Goal: Transaction & Acquisition: Purchase product/service

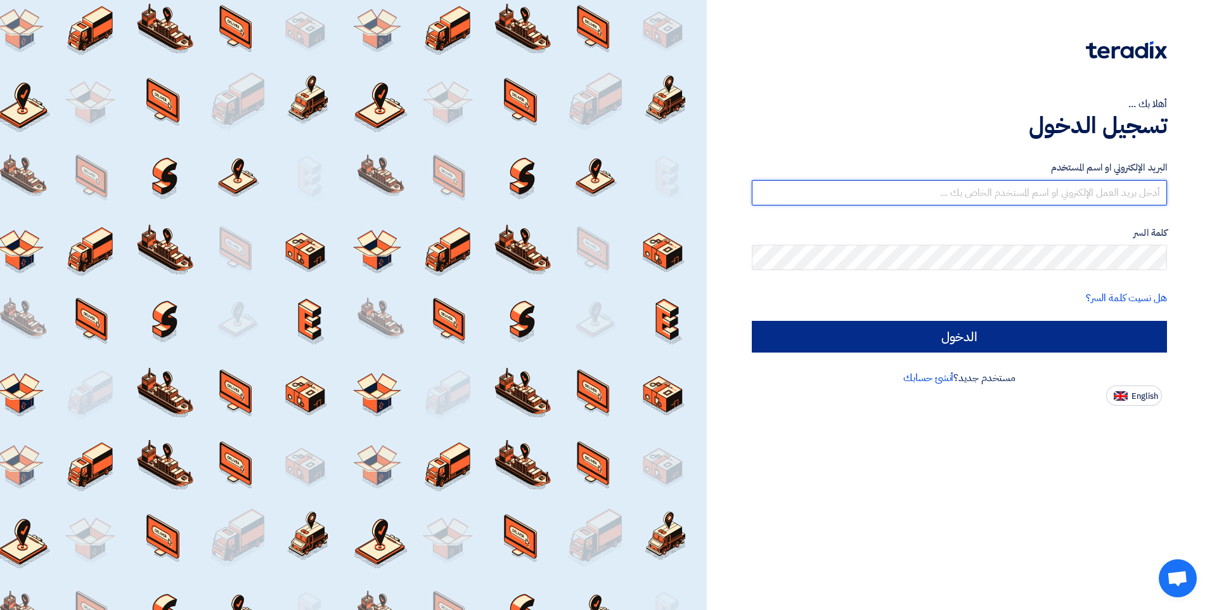
type input "[EMAIL_ADDRESS][DOMAIN_NAME]"
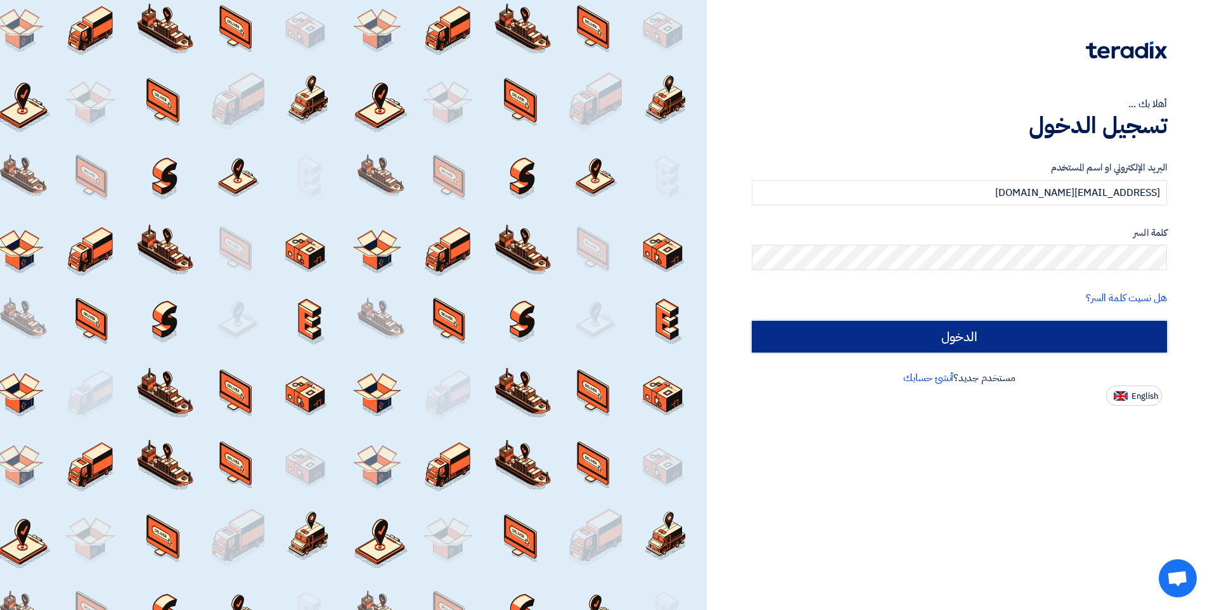
click at [949, 344] on input "الدخول" at bounding box center [959, 337] width 415 height 32
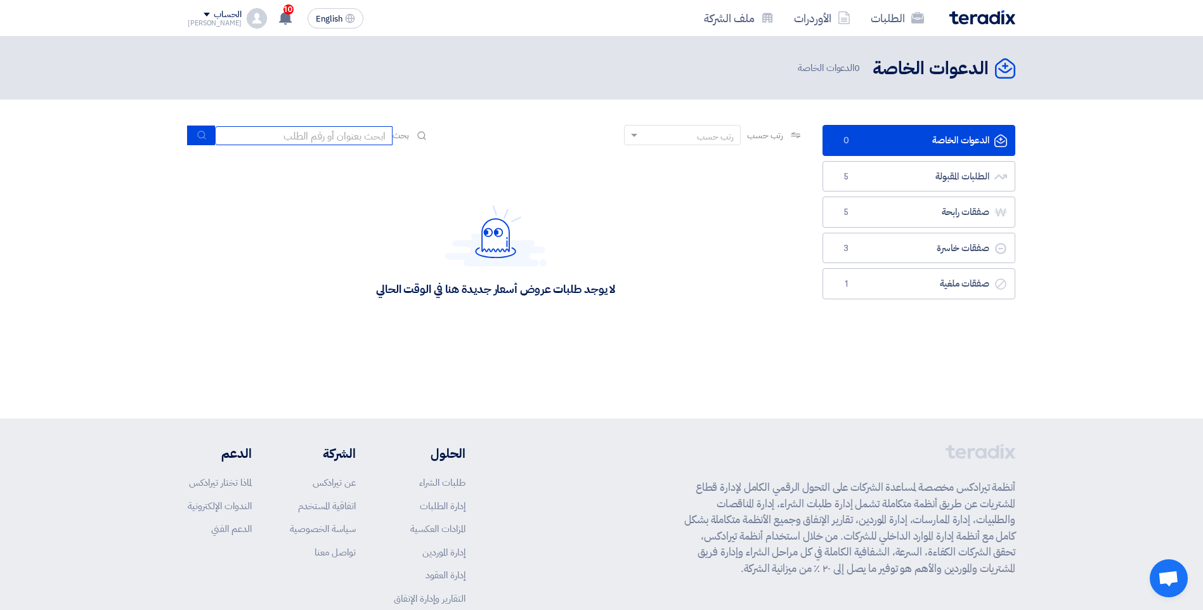
click at [359, 142] on input at bounding box center [304, 135] width 178 height 19
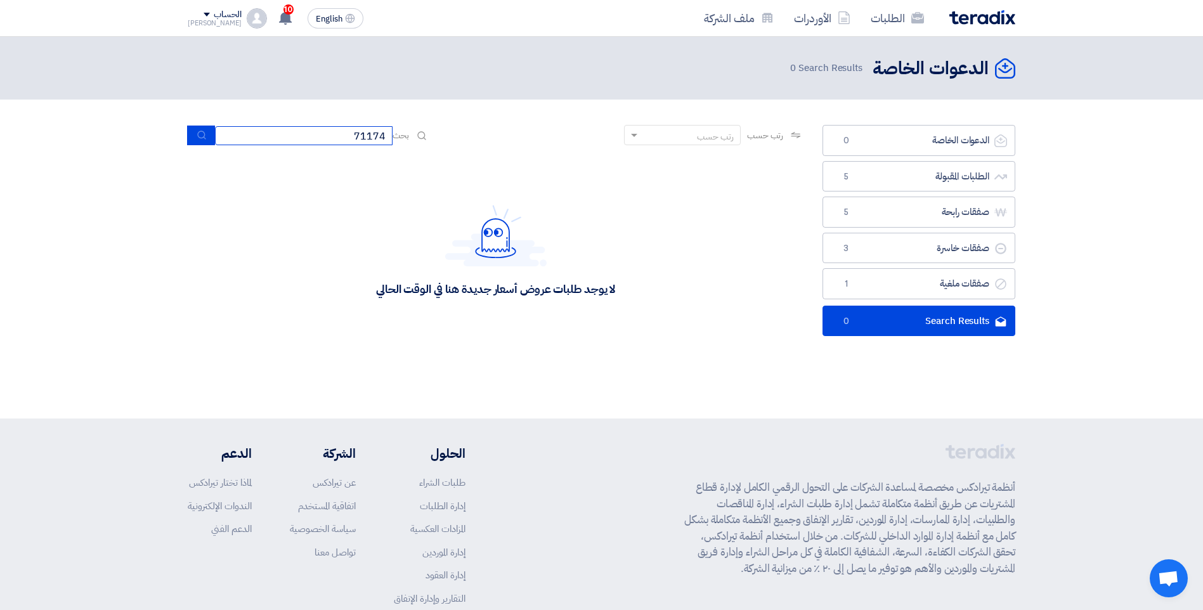
drag, startPoint x: 354, startPoint y: 137, endPoint x: 387, endPoint y: 132, distance: 34.0
click at [387, 132] on input "71174" at bounding box center [304, 135] width 178 height 19
type input "#71174"
click at [1007, 68] on icon "الدعوات الخاصة" at bounding box center [1005, 68] width 20 height 20
click at [997, 22] on img at bounding box center [982, 17] width 66 height 15
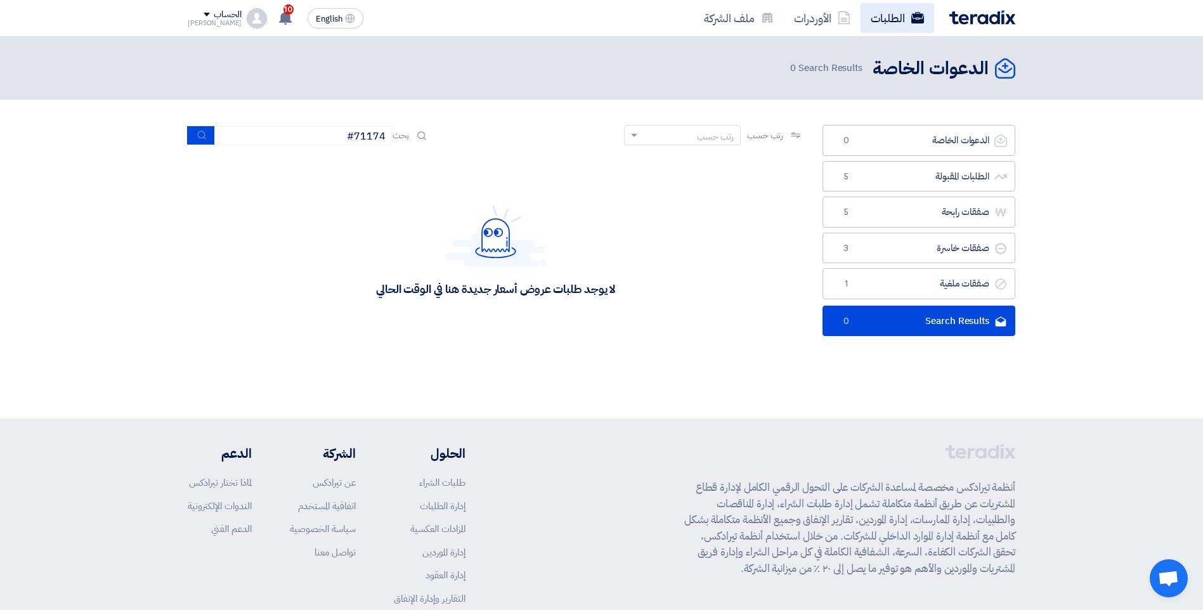
click at [884, 20] on link "الطلبات" at bounding box center [897, 18] width 74 height 30
click at [628, 138] on span at bounding box center [633, 135] width 16 height 13
click at [195, 134] on button "submit" at bounding box center [201, 136] width 28 height 20
click at [962, 323] on link "Search Results Search Results 0" at bounding box center [918, 321] width 193 height 31
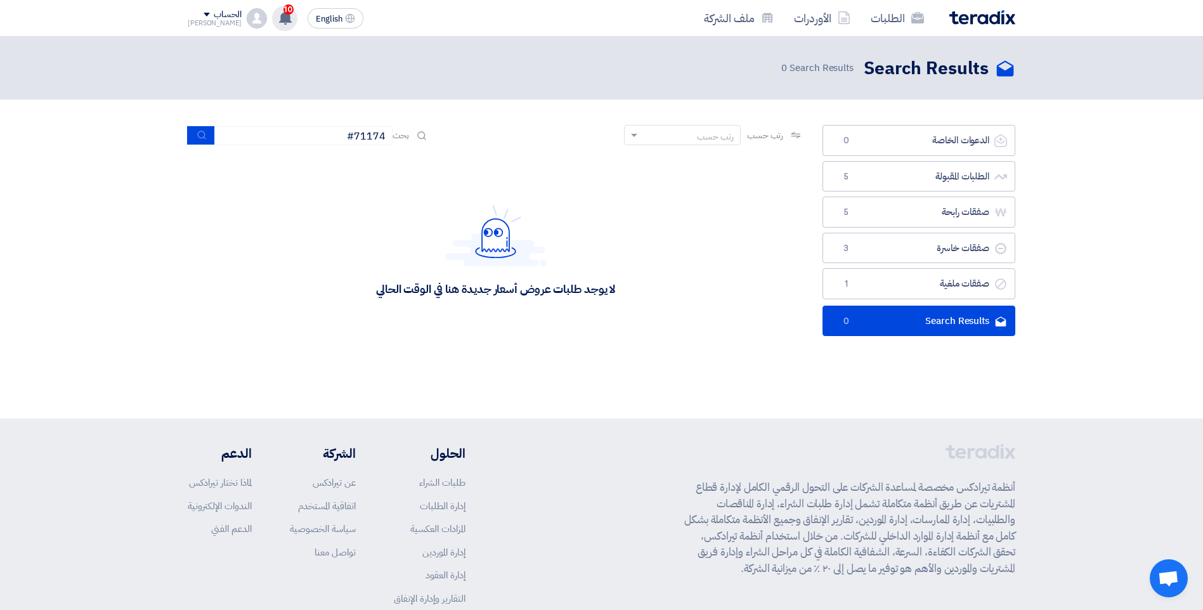
click at [283, 10] on span "10" at bounding box center [288, 9] width 10 height 10
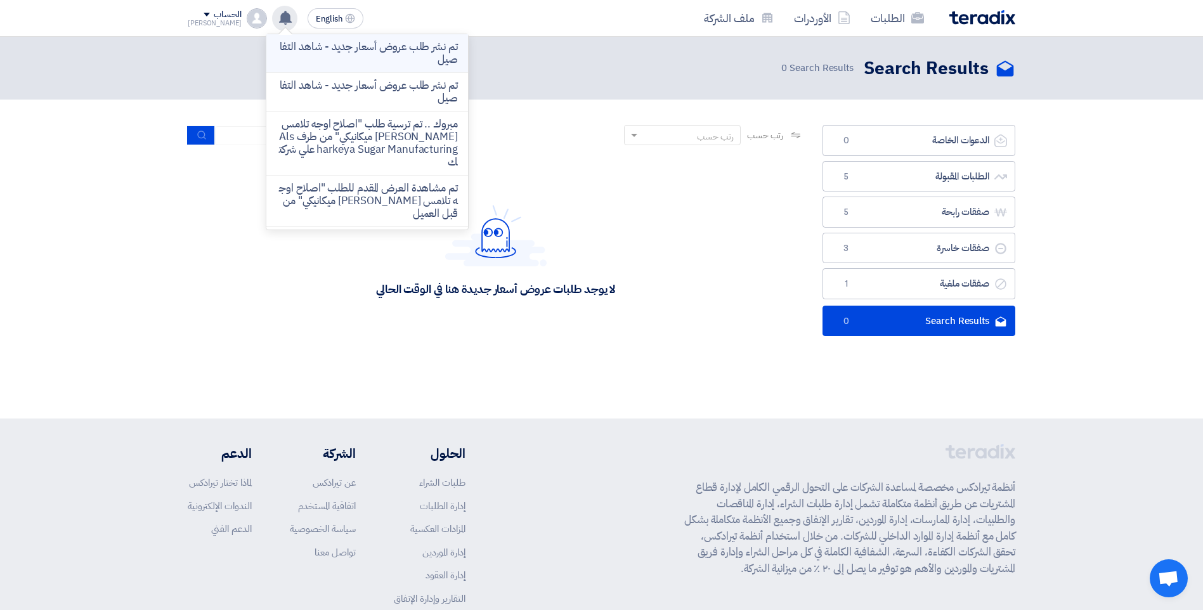
click at [415, 48] on p "تم نشر طلب عروض أسعار جديد - شاهد التفاصيل" at bounding box center [366, 53] width 181 height 25
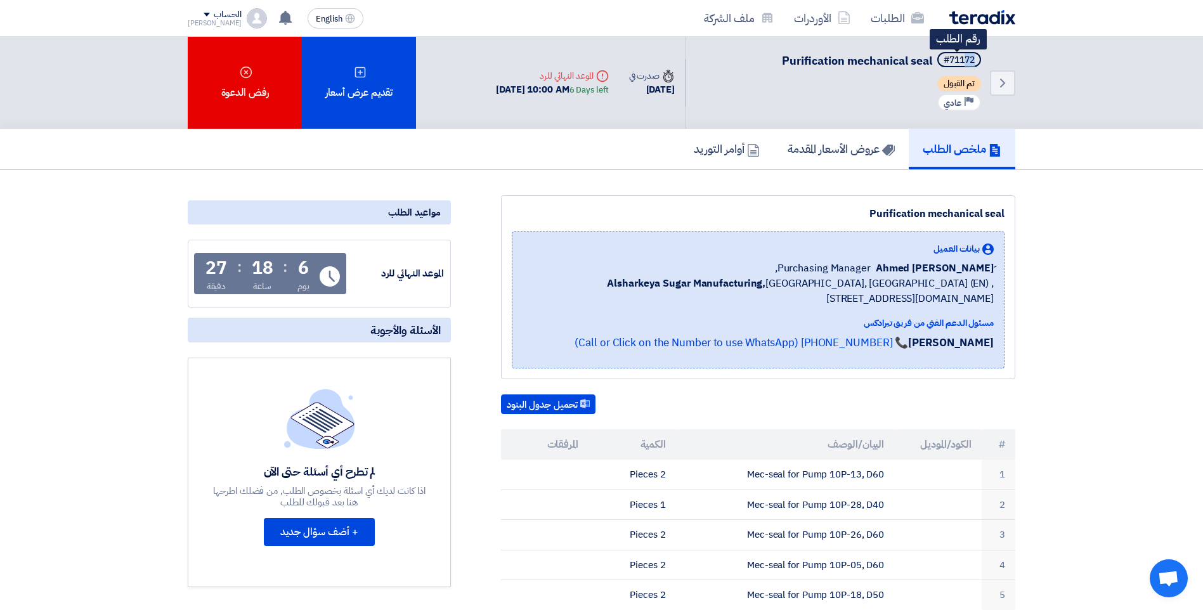
drag, startPoint x: 966, startPoint y: 60, endPoint x: 976, endPoint y: 60, distance: 10.1
click at [976, 60] on span "#71172" at bounding box center [959, 59] width 44 height 15
drag, startPoint x: 976, startPoint y: 60, endPoint x: 1140, endPoint y: 94, distance: 167.7
click at [1140, 94] on div "Back #71172 Purification mechanical seal تم القبول Priority عادي Time صدرت في […" at bounding box center [601, 83] width 1203 height 92
click at [279, 19] on use at bounding box center [285, 18] width 13 height 14
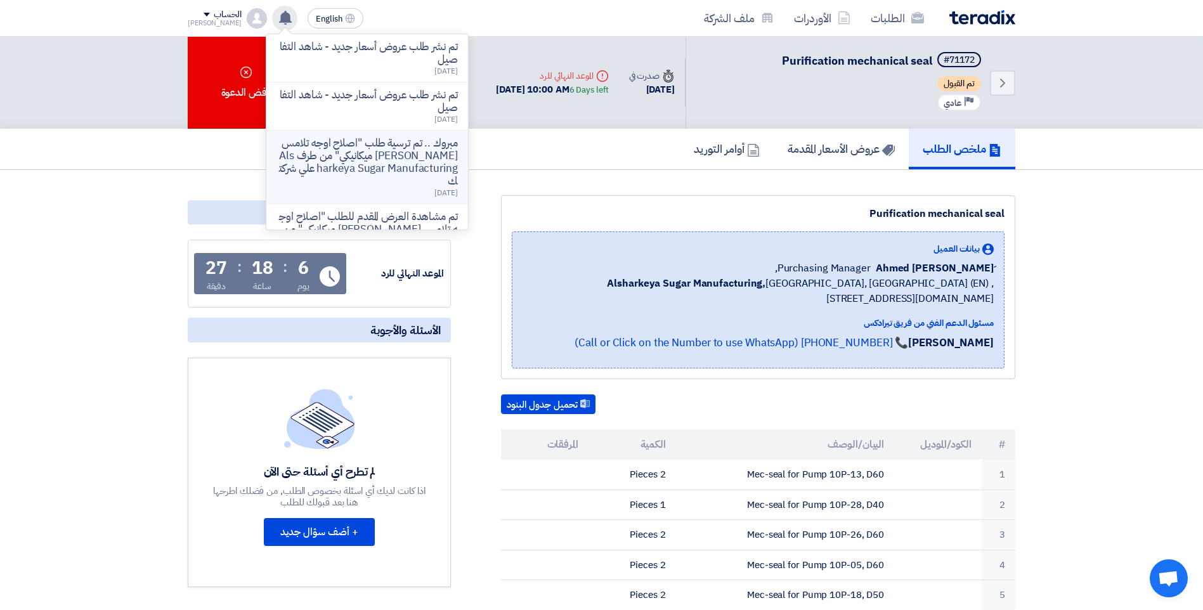
click at [377, 158] on p "مبروك .. تم ترسية طلب "اصلاح اوجه تلامس [PERSON_NAME] ميكانيكي" من طرف Alsharke…" at bounding box center [366, 162] width 181 height 51
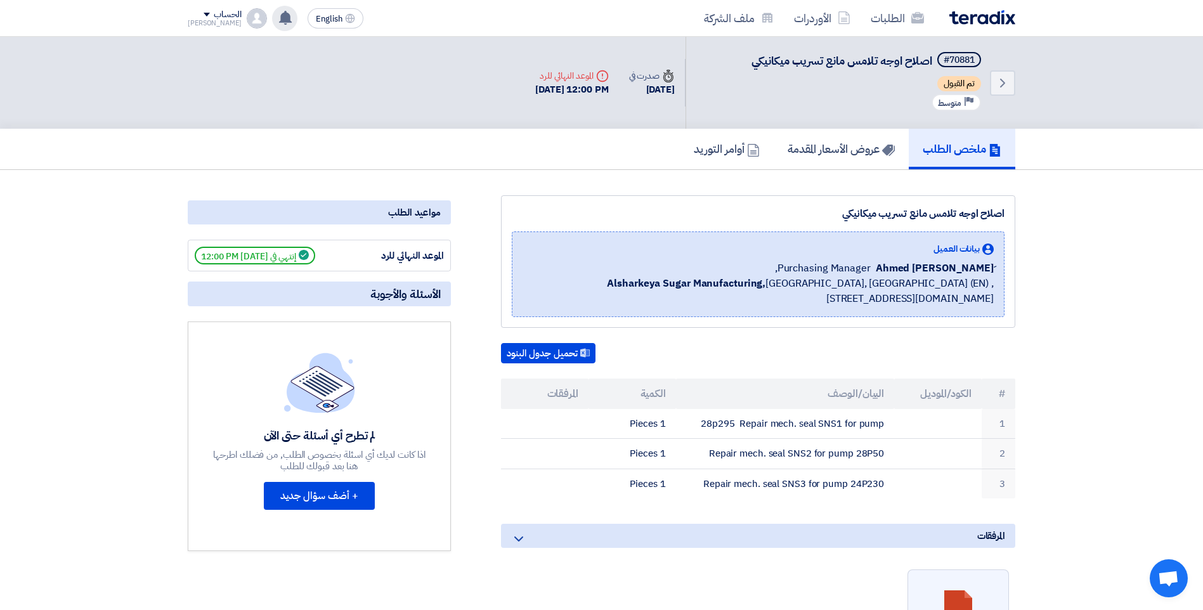
click at [279, 18] on use at bounding box center [285, 18] width 13 height 14
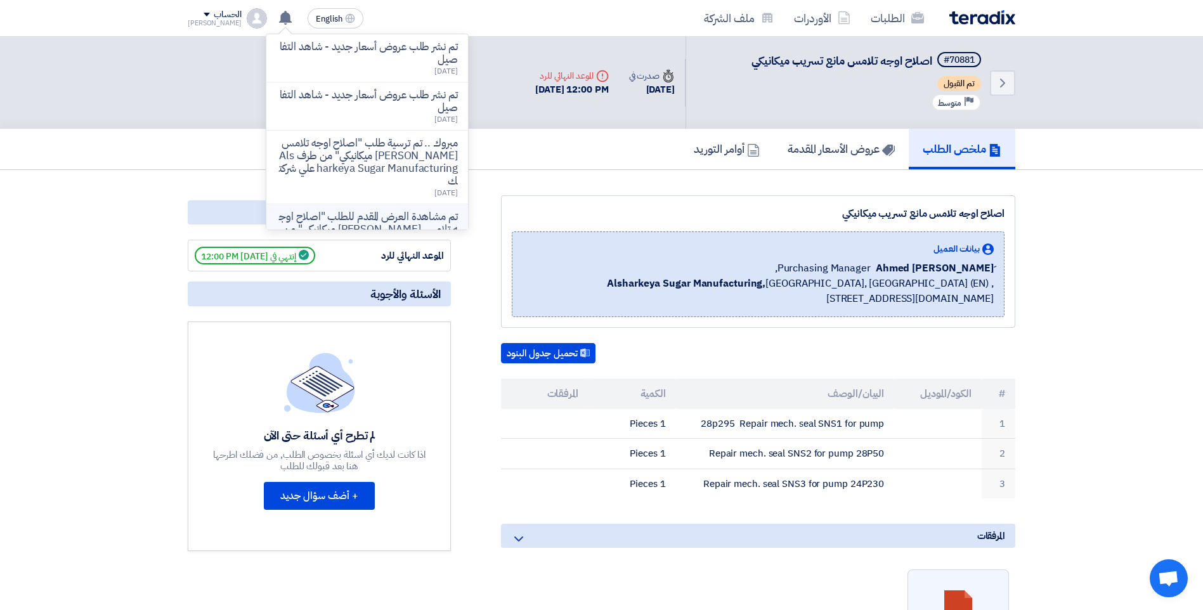
click at [360, 216] on p "تم مشاهدة العرض المقدم للطلب "اصلاح اوجه تلامس [PERSON_NAME] ميكانيكي" من قبل ا…" at bounding box center [366, 230] width 181 height 38
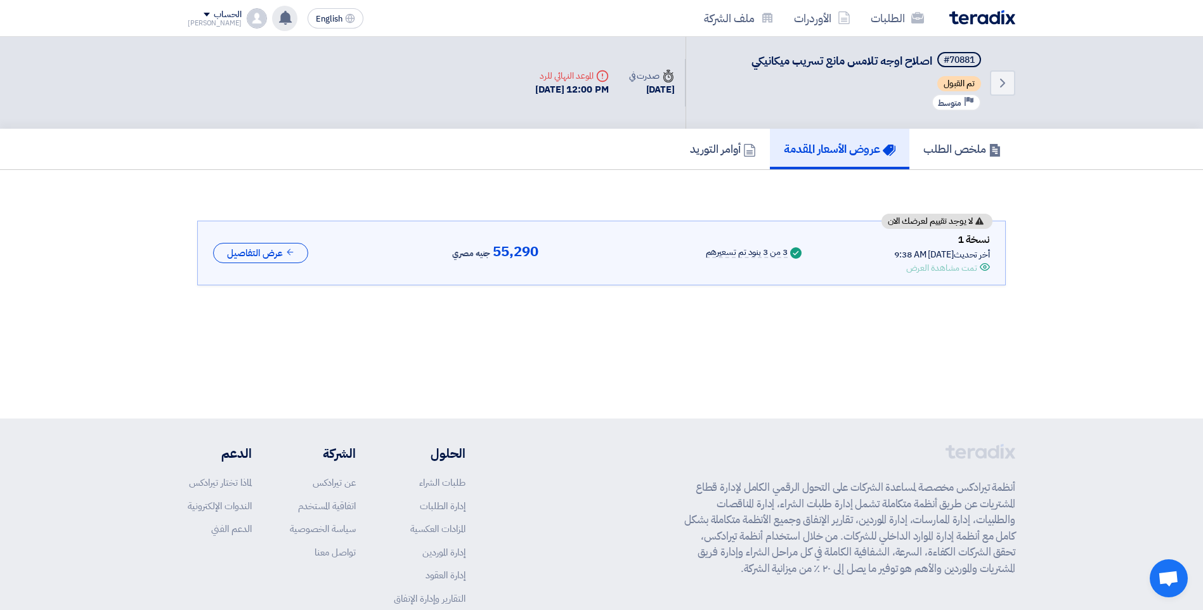
click at [279, 16] on use at bounding box center [285, 18] width 13 height 14
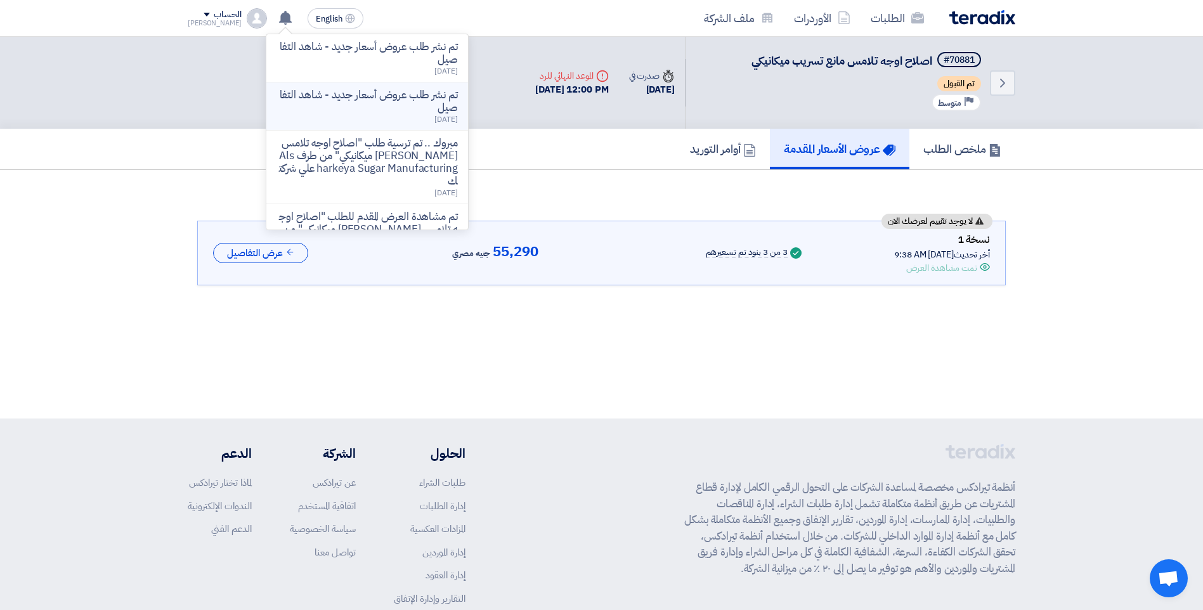
click at [407, 97] on p "تم نشر طلب عروض أسعار جديد - شاهد التفاصيل" at bounding box center [366, 101] width 181 height 25
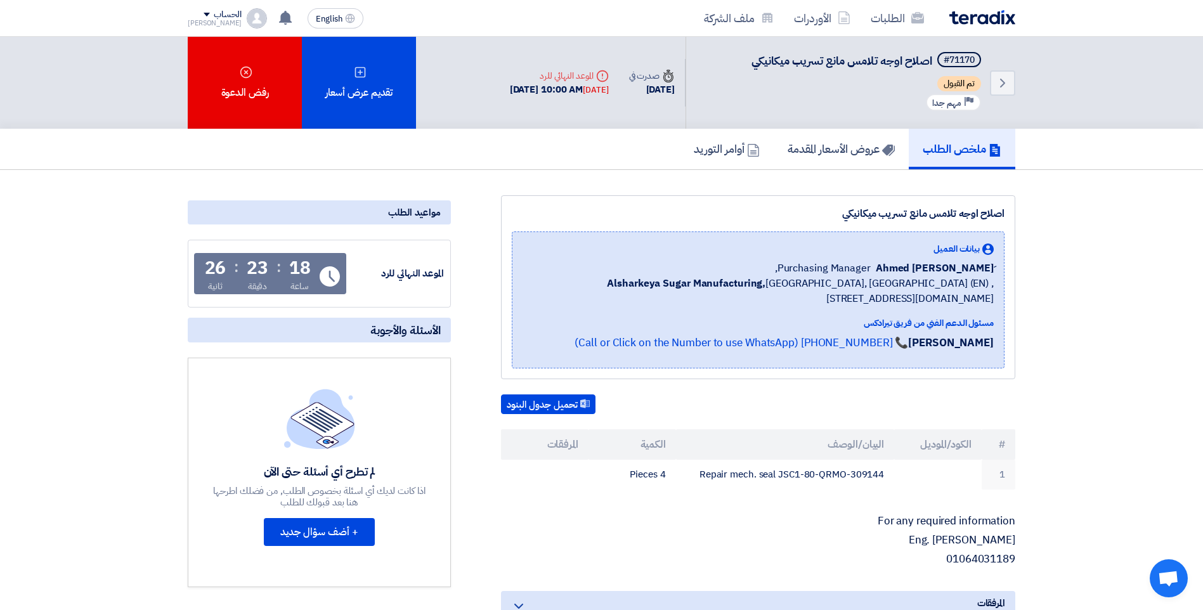
drag, startPoint x: 407, startPoint y: 283, endPoint x: 409, endPoint y: 220, distance: 62.8
click at [407, 282] on div "الموعد النهائي للرد Time Remaining 18 ساعة : 23 دقيقة : 26 ثانية" at bounding box center [319, 274] width 249 height 54
click at [410, 215] on div "مواعيد الطلب" at bounding box center [319, 212] width 263 height 24
click at [564, 407] on button "تحميل جدول البنود" at bounding box center [548, 404] width 94 height 20
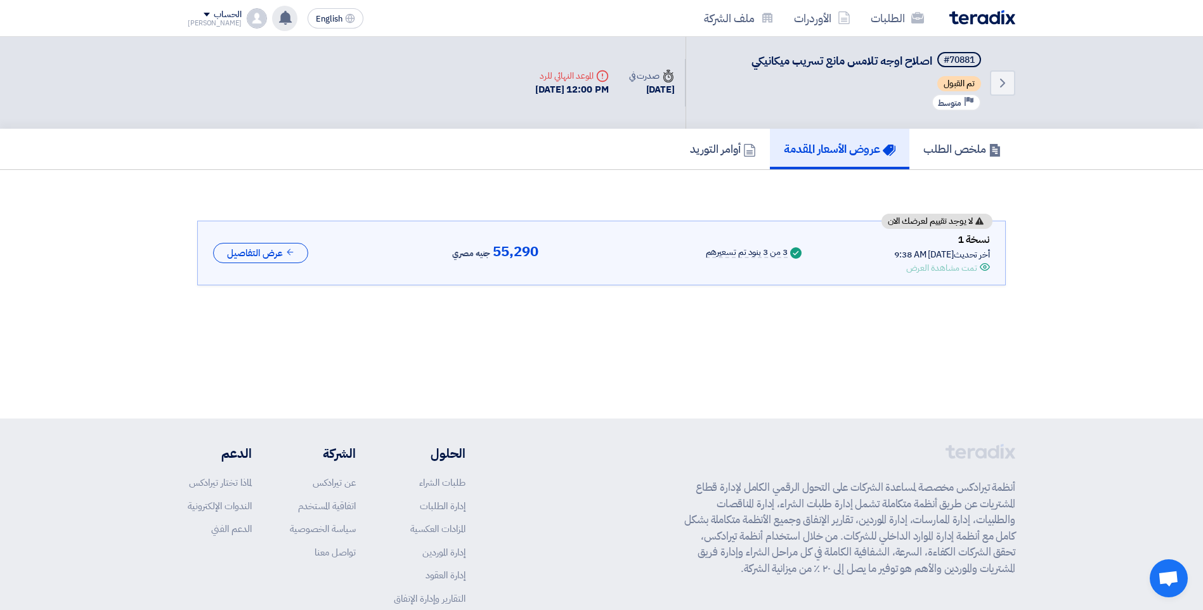
click at [279, 18] on use at bounding box center [285, 18] width 13 height 14
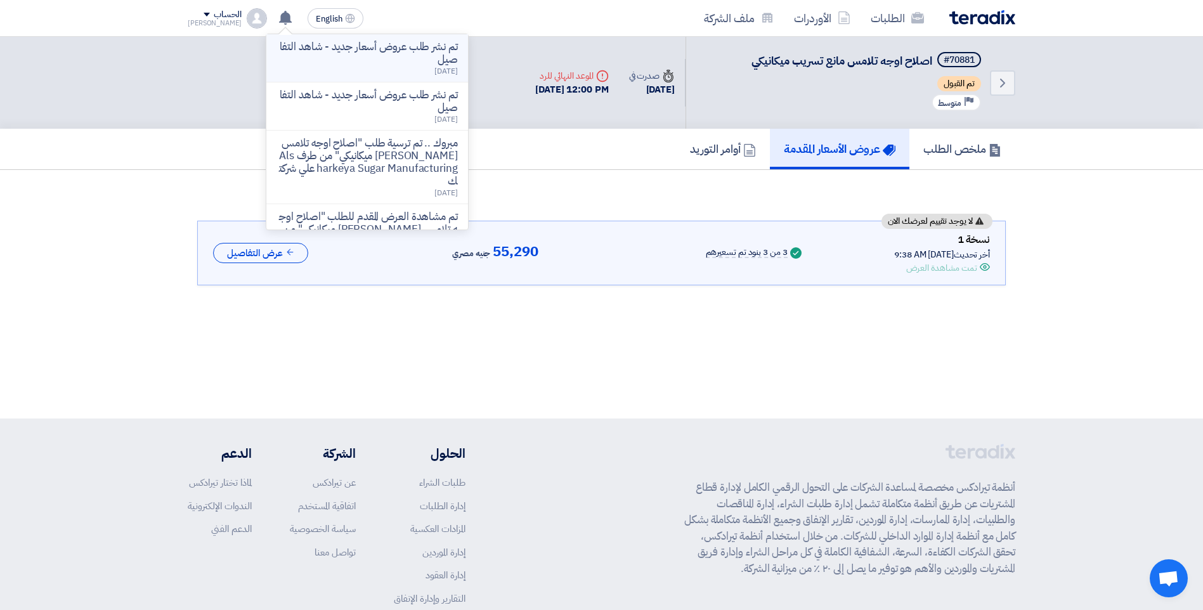
click at [342, 52] on p "تم نشر طلب عروض أسعار جديد - شاهد التفاصيل" at bounding box center [366, 53] width 181 height 25
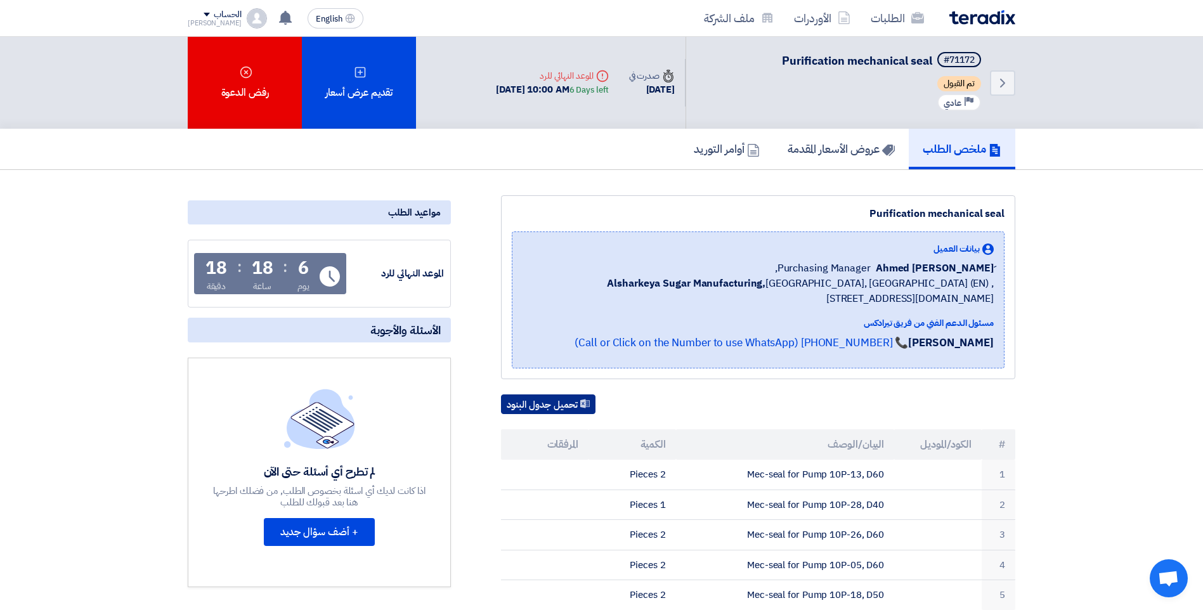
click at [553, 402] on button "تحميل جدول البنود" at bounding box center [548, 404] width 94 height 20
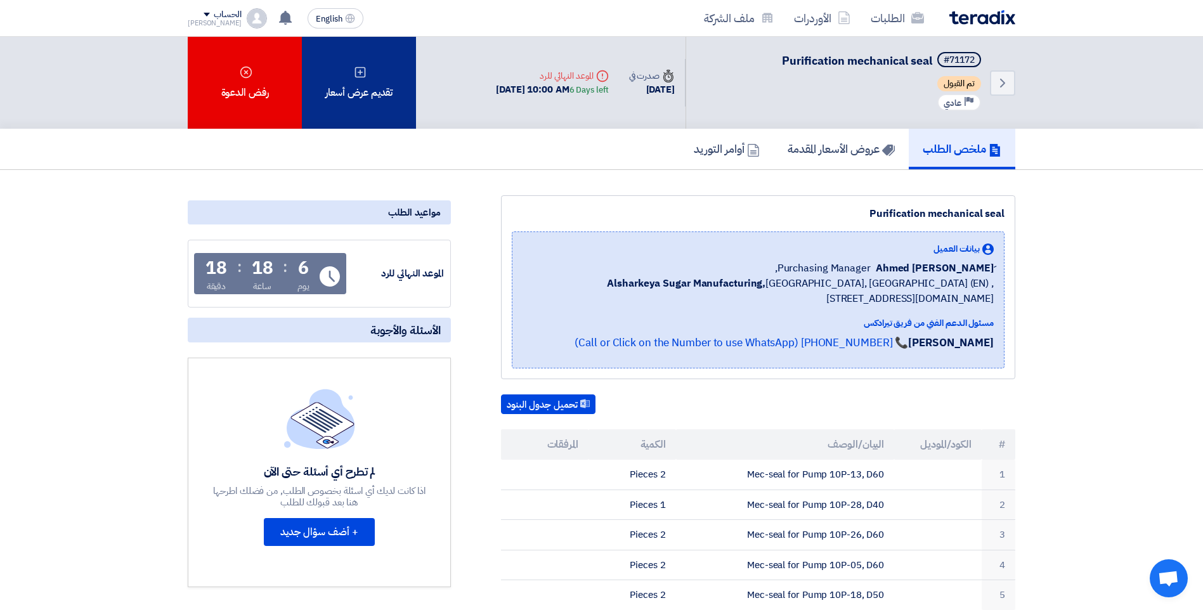
click at [368, 94] on div "تقديم عرض أسعار" at bounding box center [359, 83] width 114 height 92
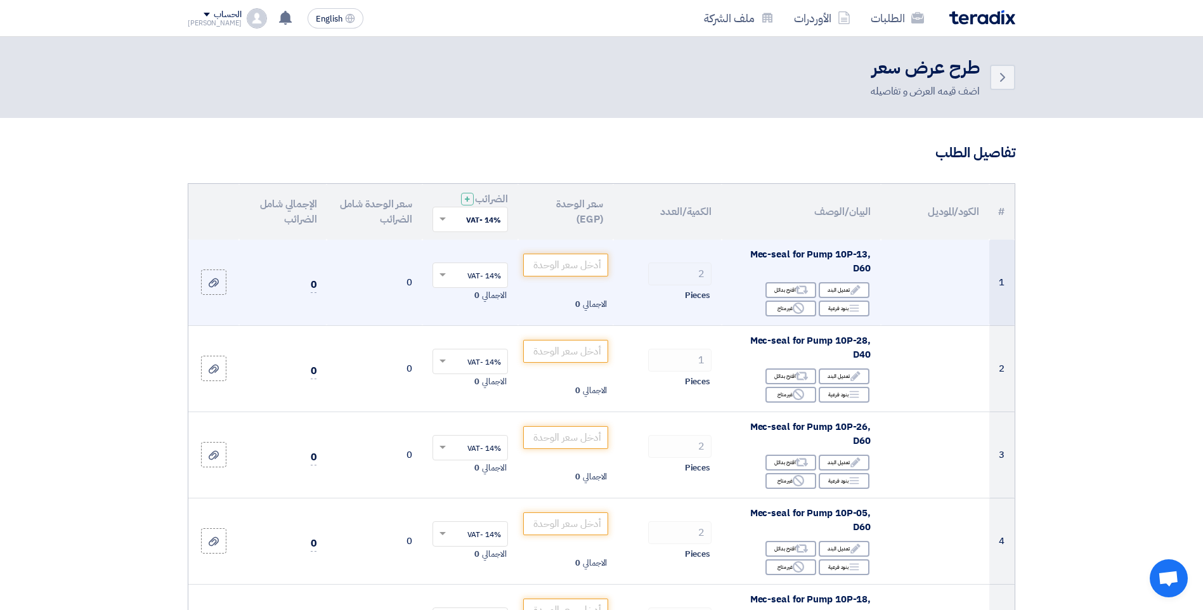
click at [408, 283] on td "0" at bounding box center [375, 283] width 96 height 86
click at [478, 275] on input "text" at bounding box center [477, 276] width 50 height 21
click at [574, 266] on input "number" at bounding box center [566, 265] width 86 height 23
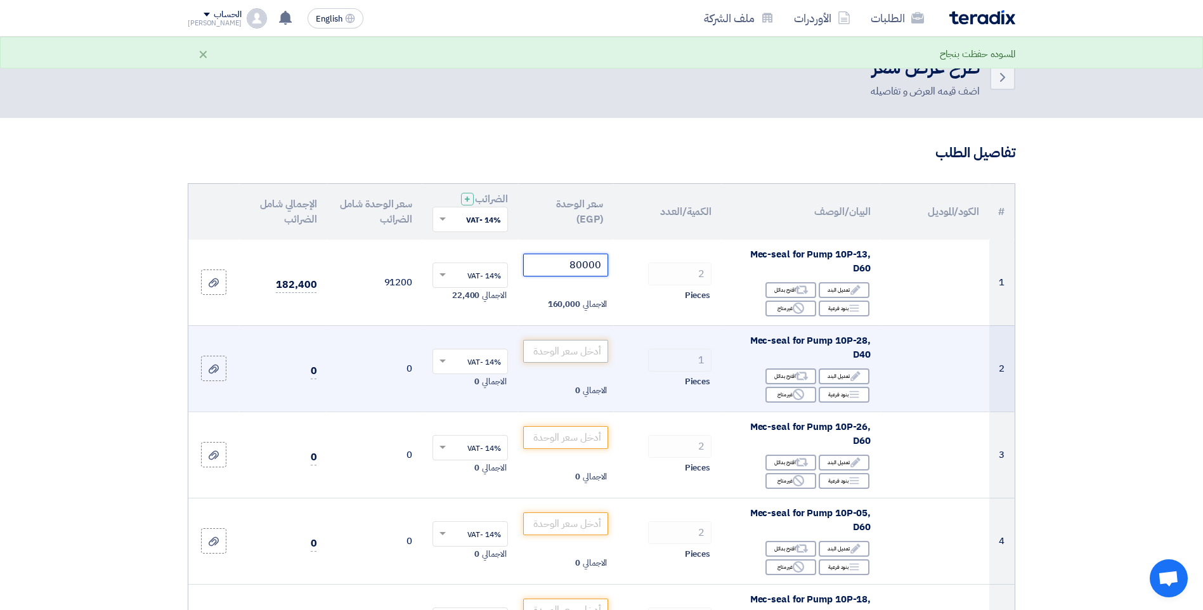
type input "80000"
click at [573, 356] on input "number" at bounding box center [566, 351] width 86 height 23
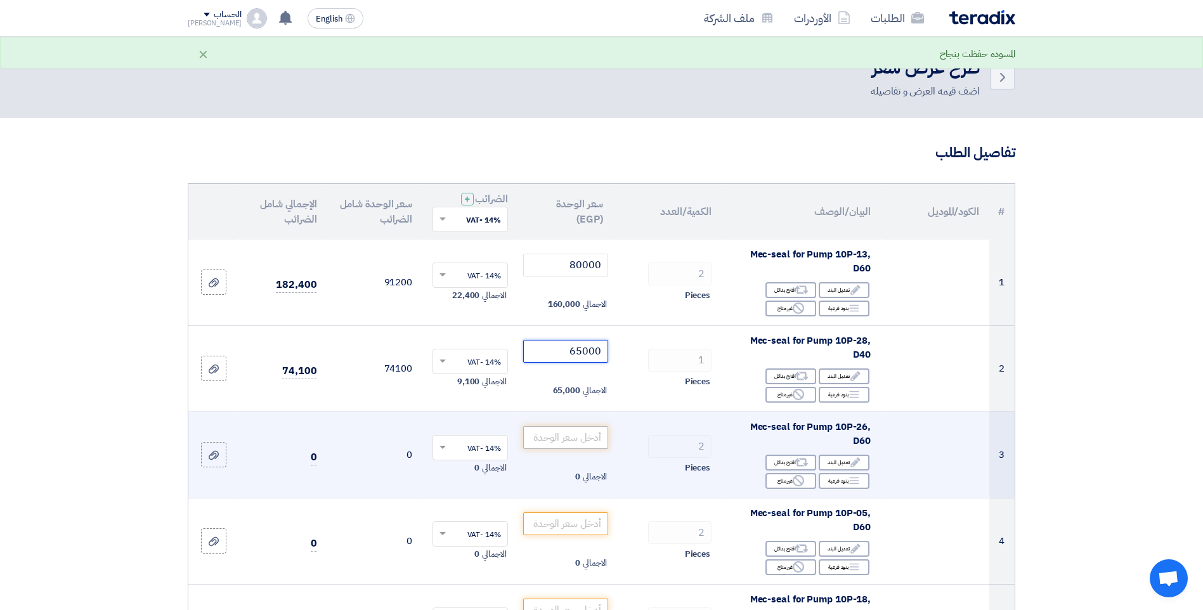
type input "65000"
click at [581, 442] on input "number" at bounding box center [566, 437] width 86 height 23
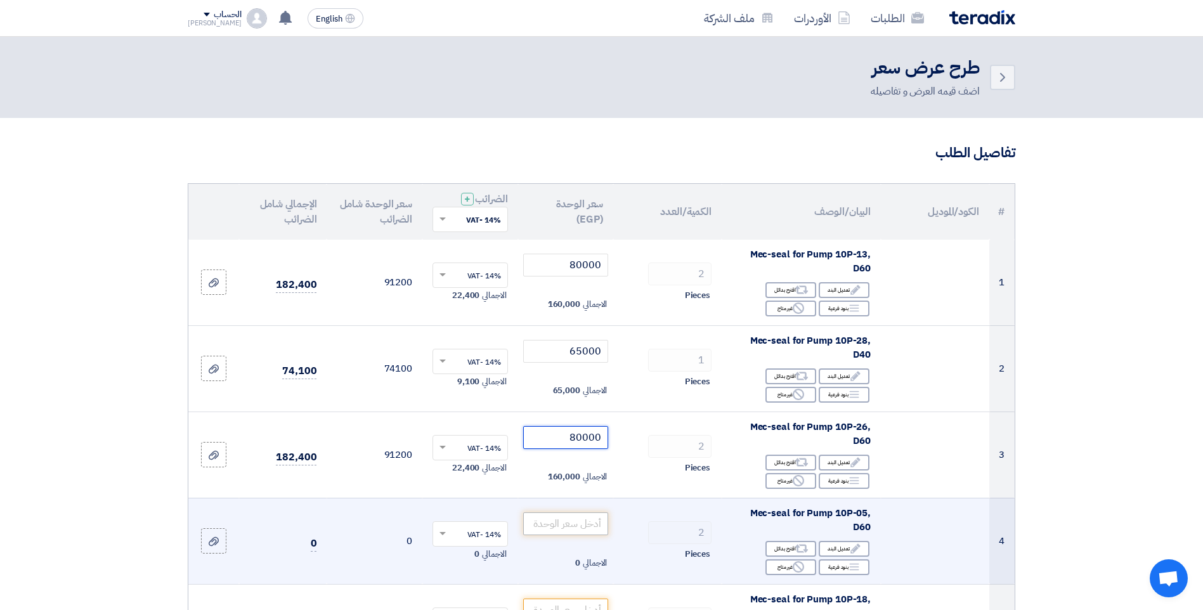
type input "80000"
click at [585, 522] on input "number" at bounding box center [566, 523] width 86 height 23
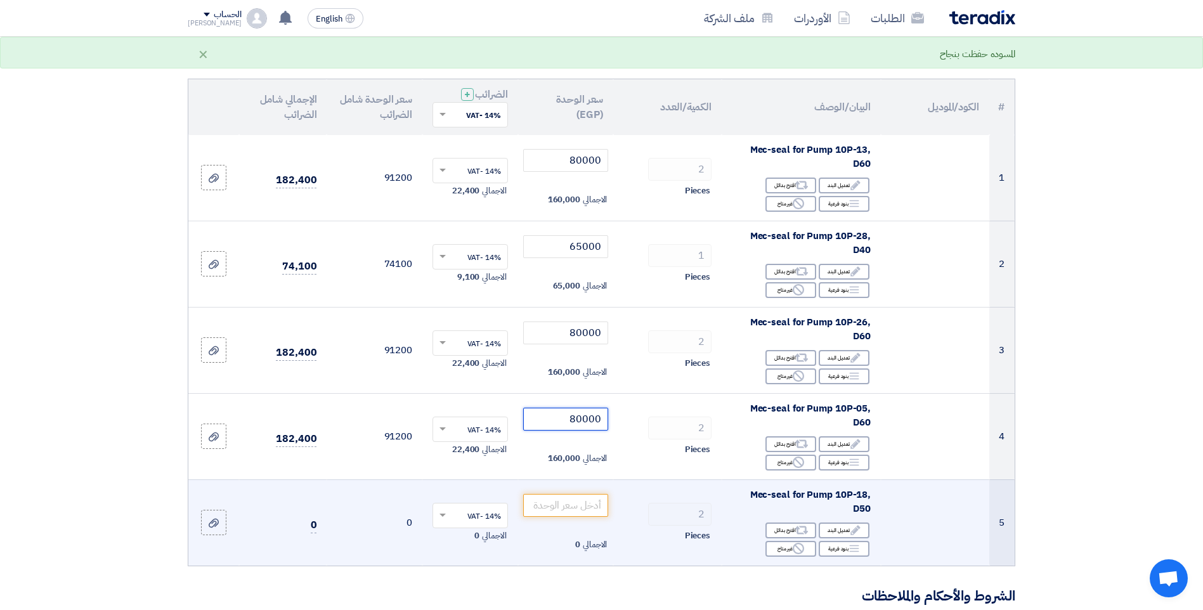
scroll to position [127, 0]
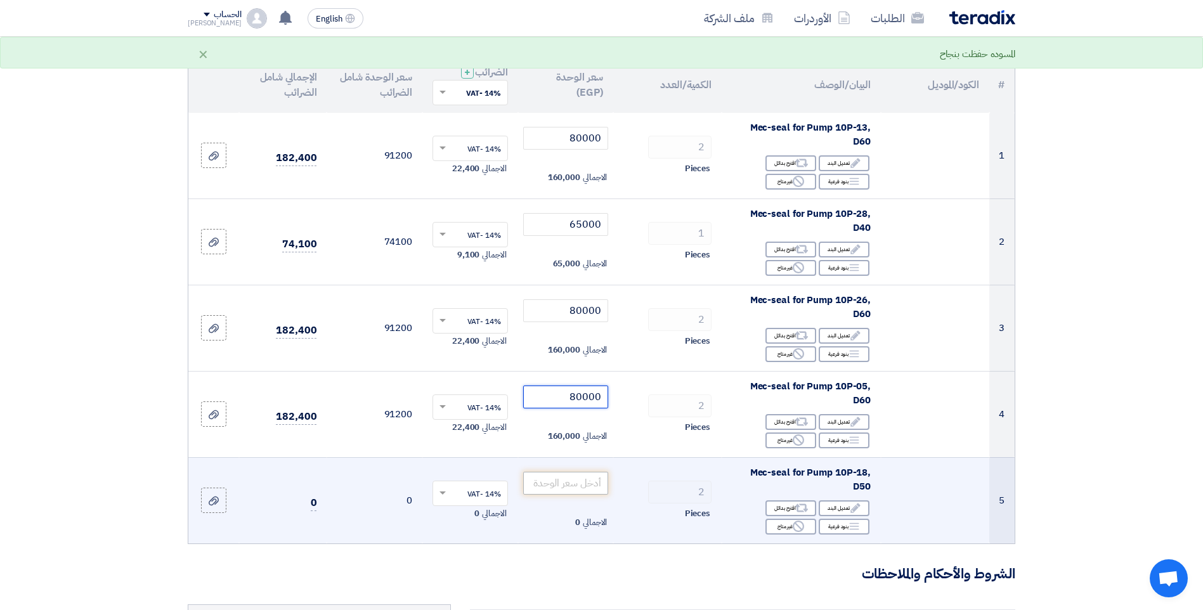
type input "80000"
click at [562, 482] on input "number" at bounding box center [566, 483] width 86 height 23
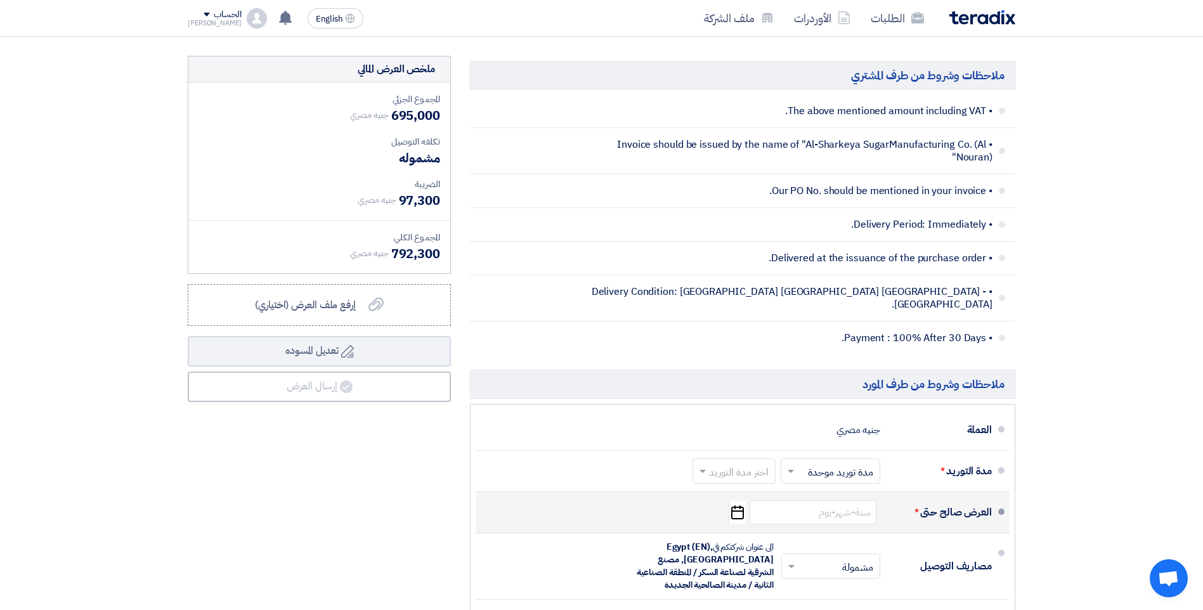
scroll to position [697, 0]
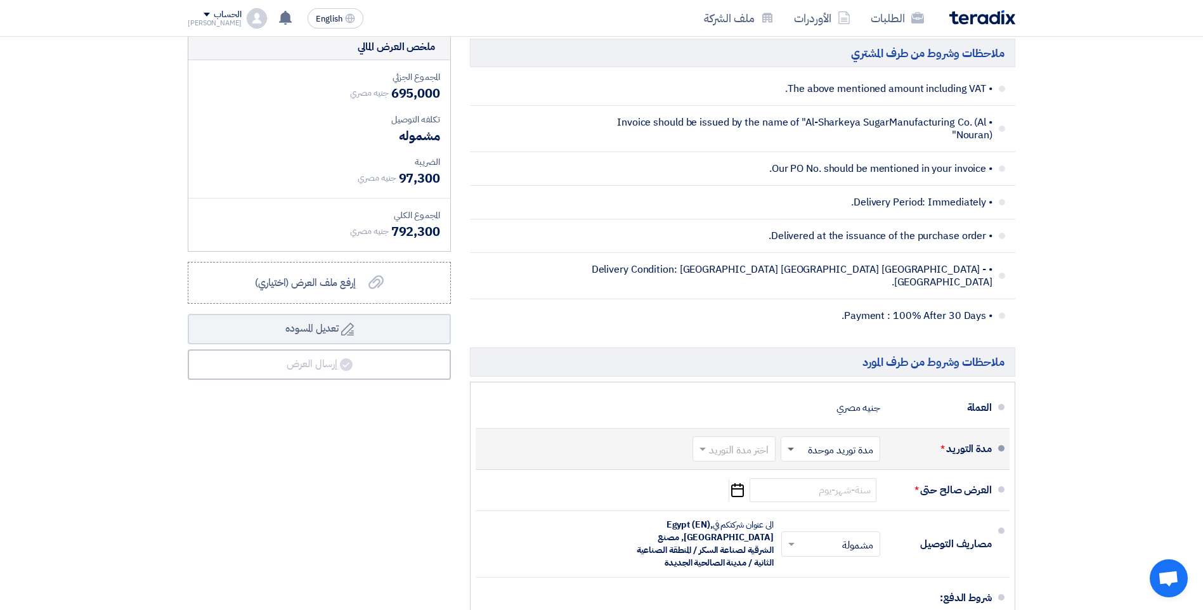
type input "75000"
click at [788, 448] on span at bounding box center [790, 449] width 6 height 3
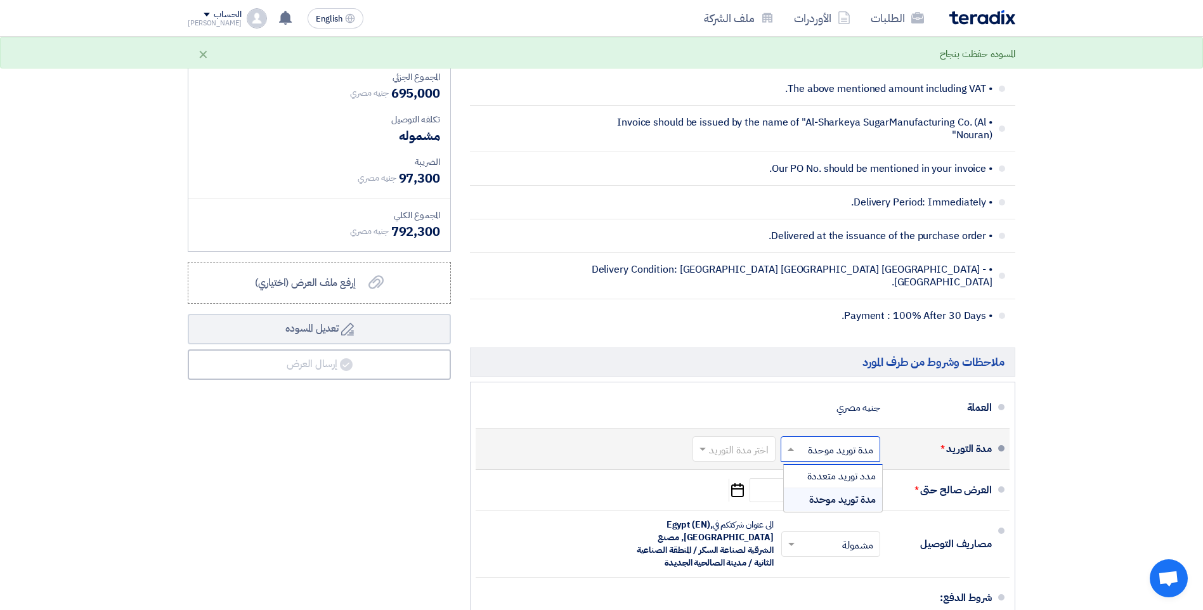
click at [841, 492] on span "مدة توريد موحدة" at bounding box center [842, 499] width 67 height 15
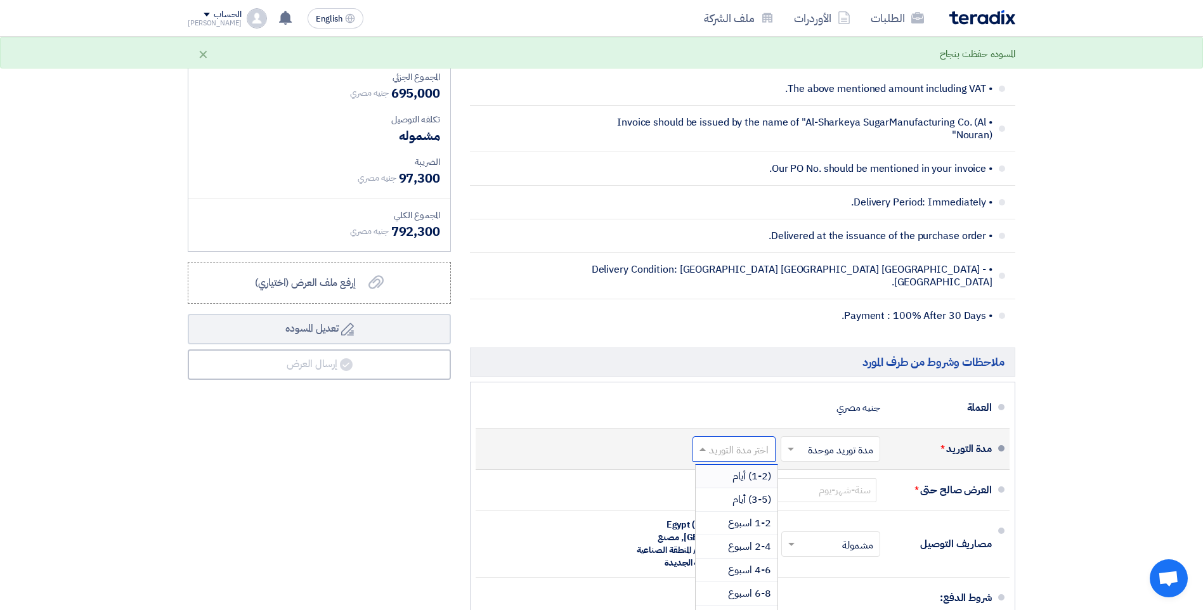
click at [732, 441] on input "text" at bounding box center [731, 450] width 77 height 18
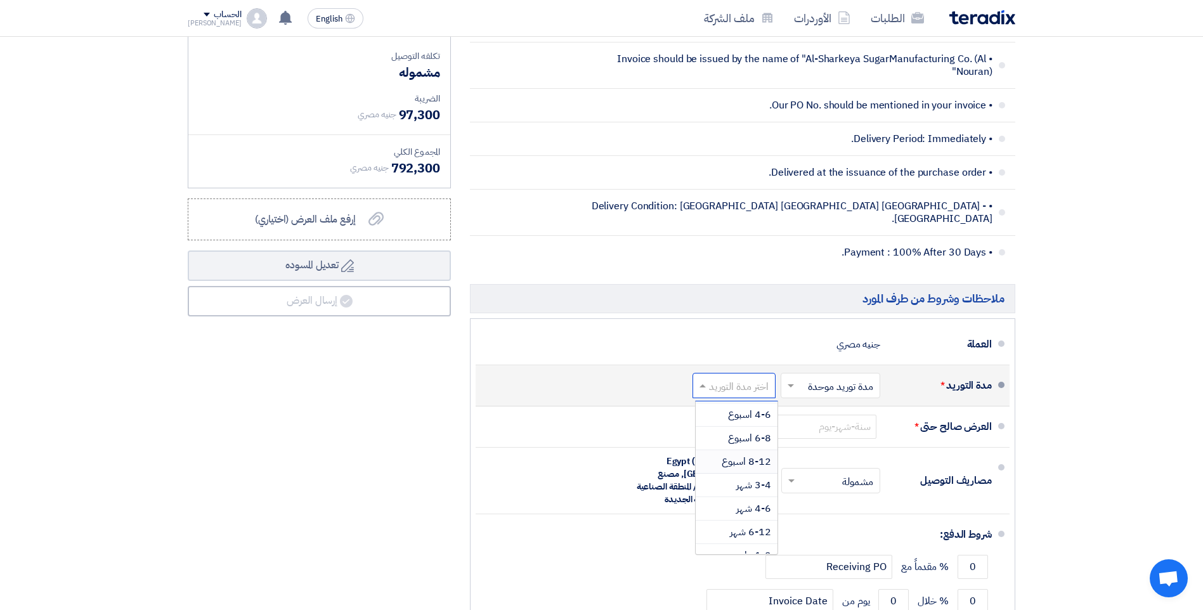
scroll to position [105, 0]
click at [758, 464] on span "3-4 شهر" at bounding box center [753, 471] width 35 height 15
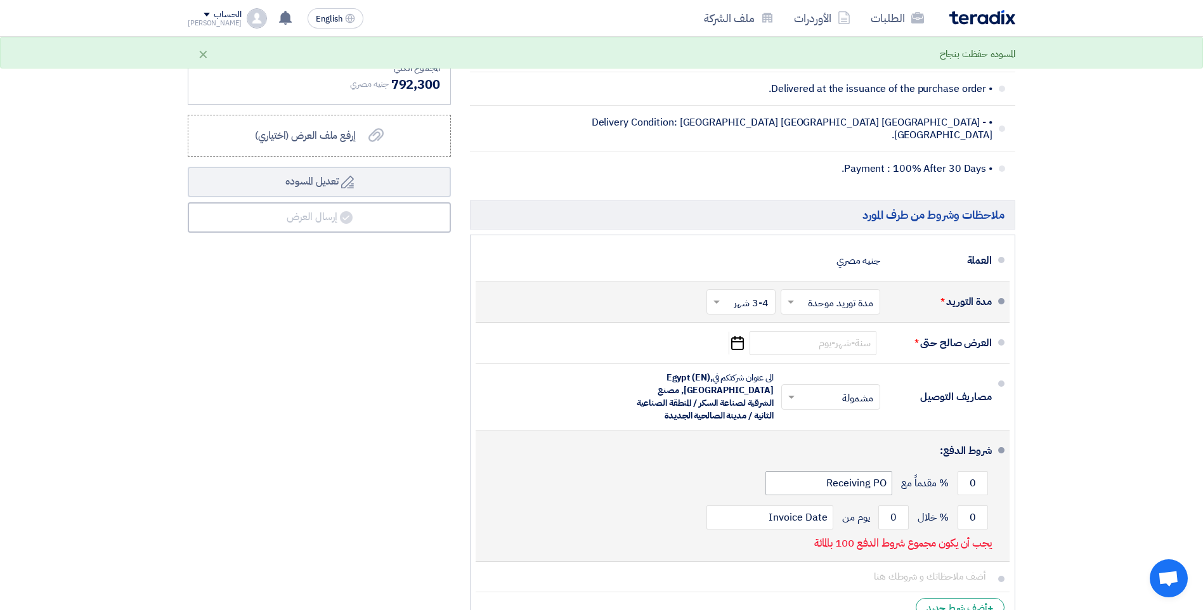
scroll to position [824, 0]
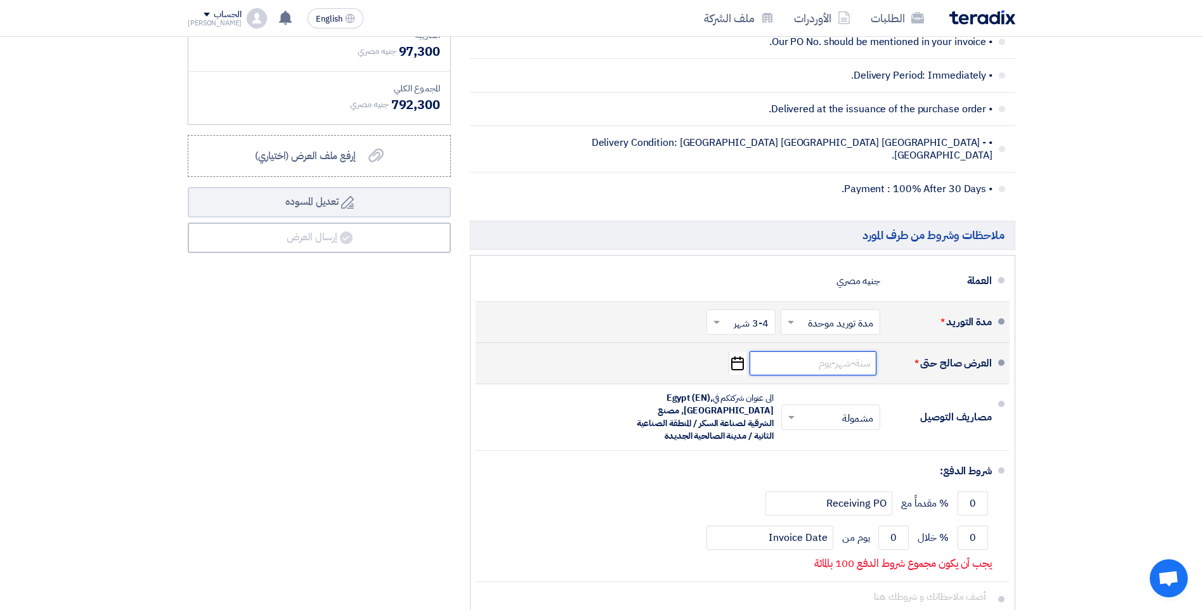
click at [820, 359] on input at bounding box center [812, 363] width 127 height 24
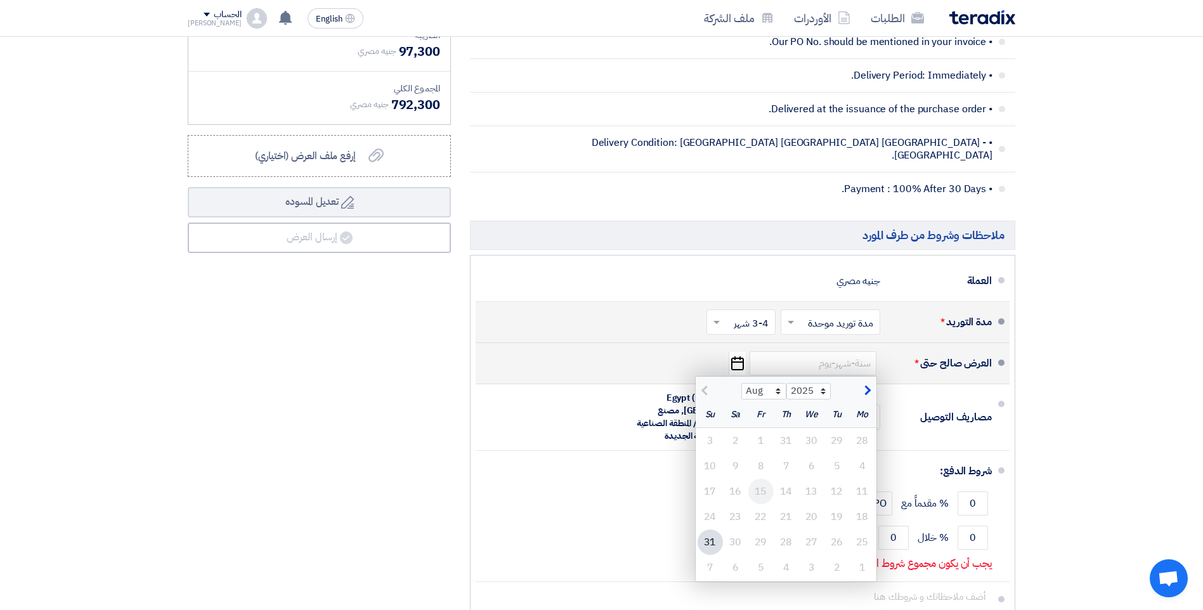
click at [758, 483] on div "15" at bounding box center [760, 491] width 25 height 25
click at [779, 383] on select "Aug Sep Oct Nov Dec" at bounding box center [763, 391] width 45 height 16
select select "9"
click at [741, 383] on select "Aug Sep Oct Nov Dec" at bounding box center [763, 391] width 45 height 16
click at [862, 479] on div "15" at bounding box center [862, 491] width 25 height 25
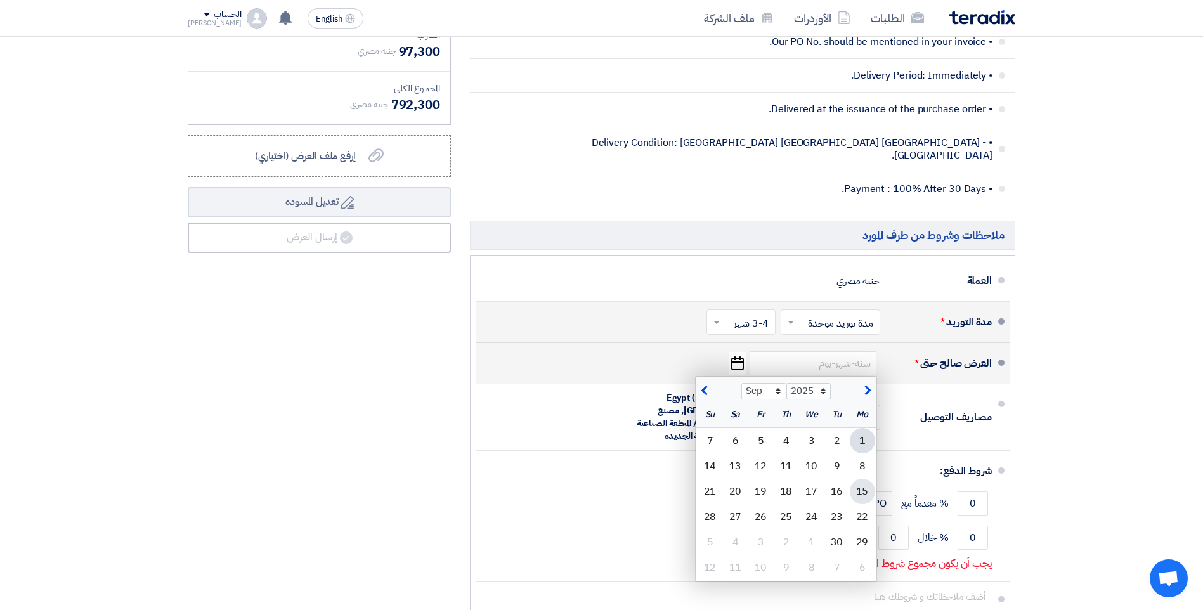
type input "[DATE]"
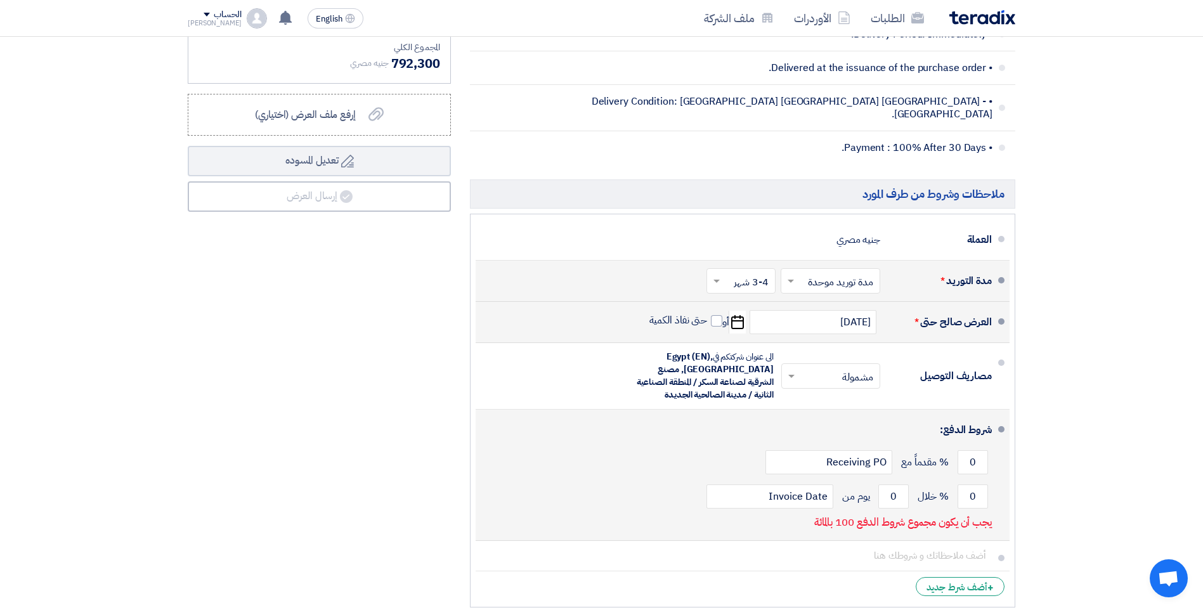
scroll to position [888, 0]
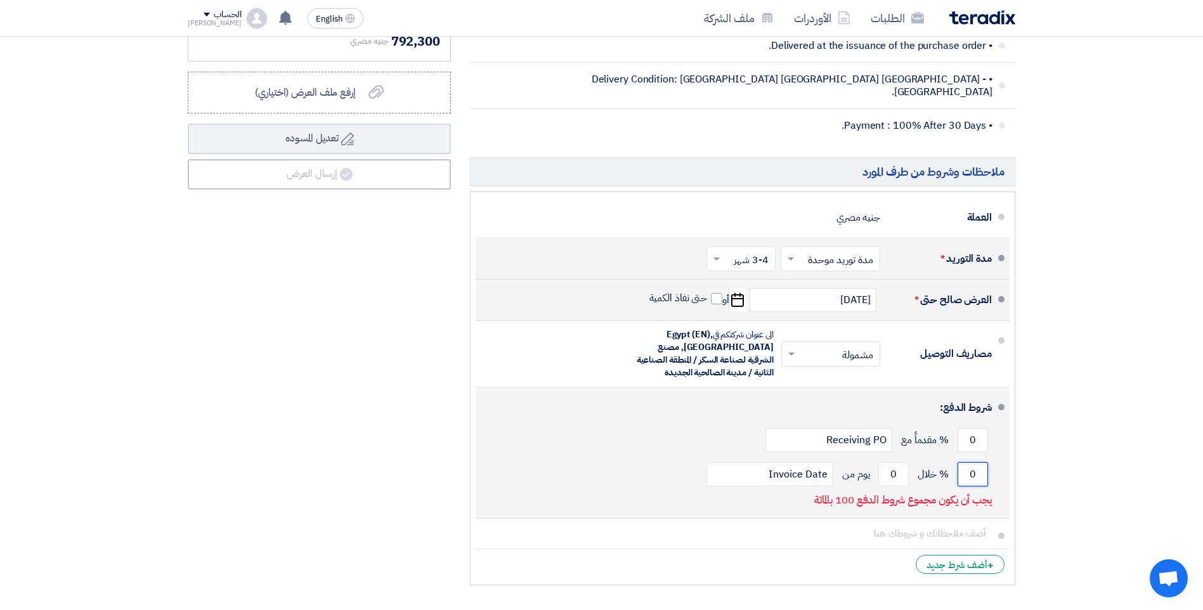
click at [971, 463] on input "0" at bounding box center [972, 474] width 30 height 24
drag, startPoint x: 892, startPoint y: 467, endPoint x: 901, endPoint y: 467, distance: 8.9
click at [901, 467] on input "0" at bounding box center [893, 474] width 30 height 24
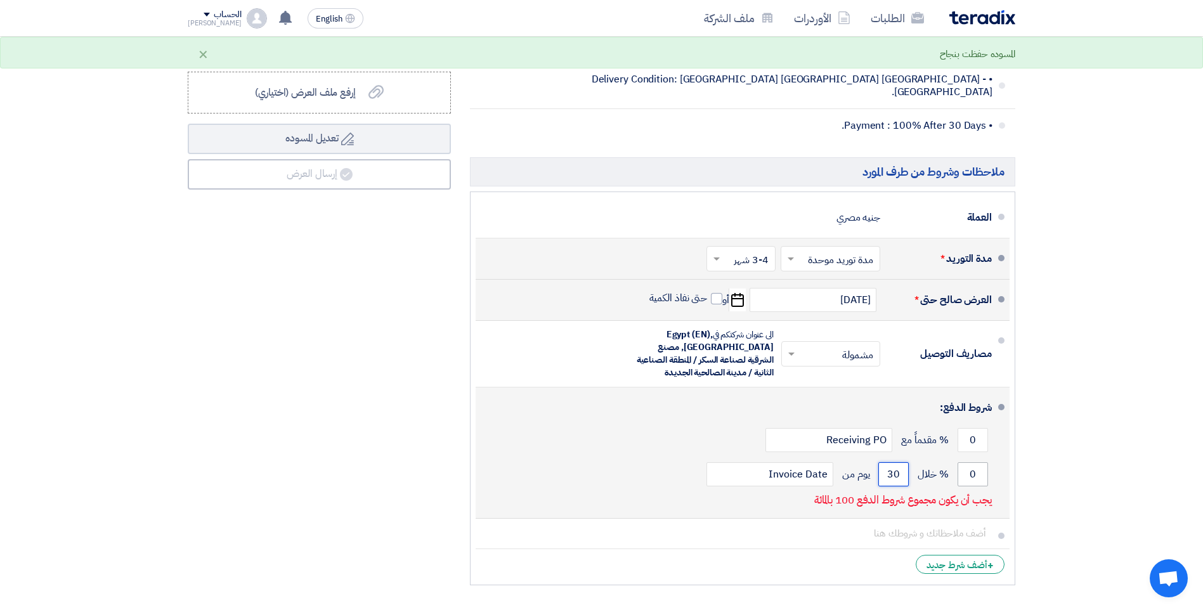
type input "30"
drag, startPoint x: 969, startPoint y: 462, endPoint x: 976, endPoint y: 465, distance: 8.5
click at [976, 465] on input "0" at bounding box center [972, 474] width 30 height 24
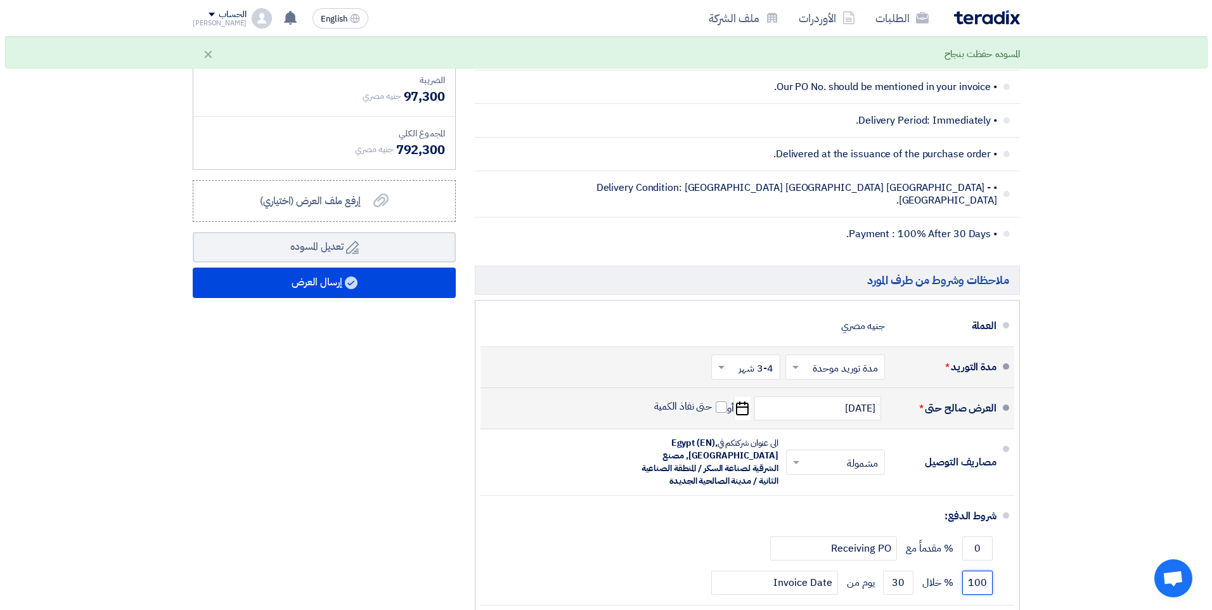
scroll to position [761, 0]
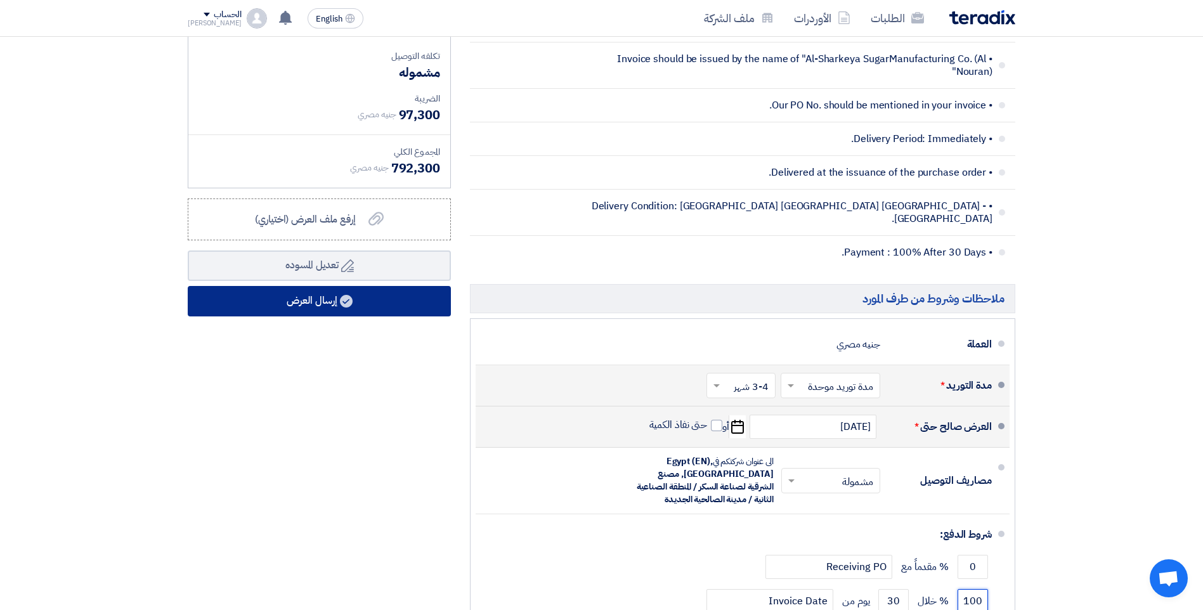
type input "100"
click at [335, 303] on button "إرسال العرض" at bounding box center [319, 301] width 263 height 30
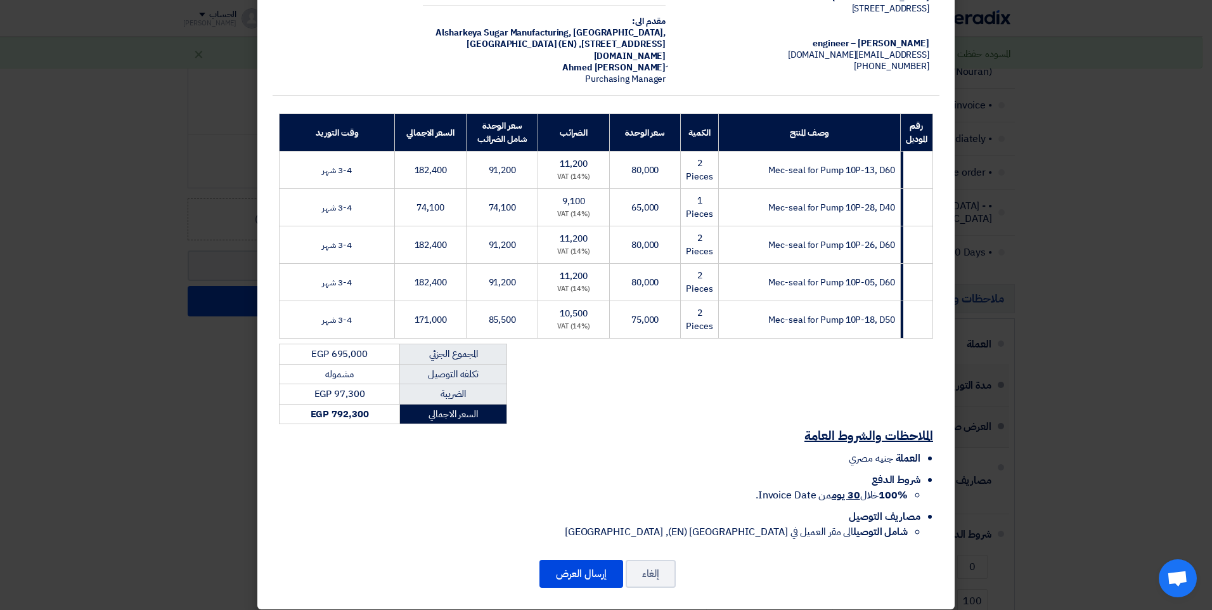
scroll to position [112, 0]
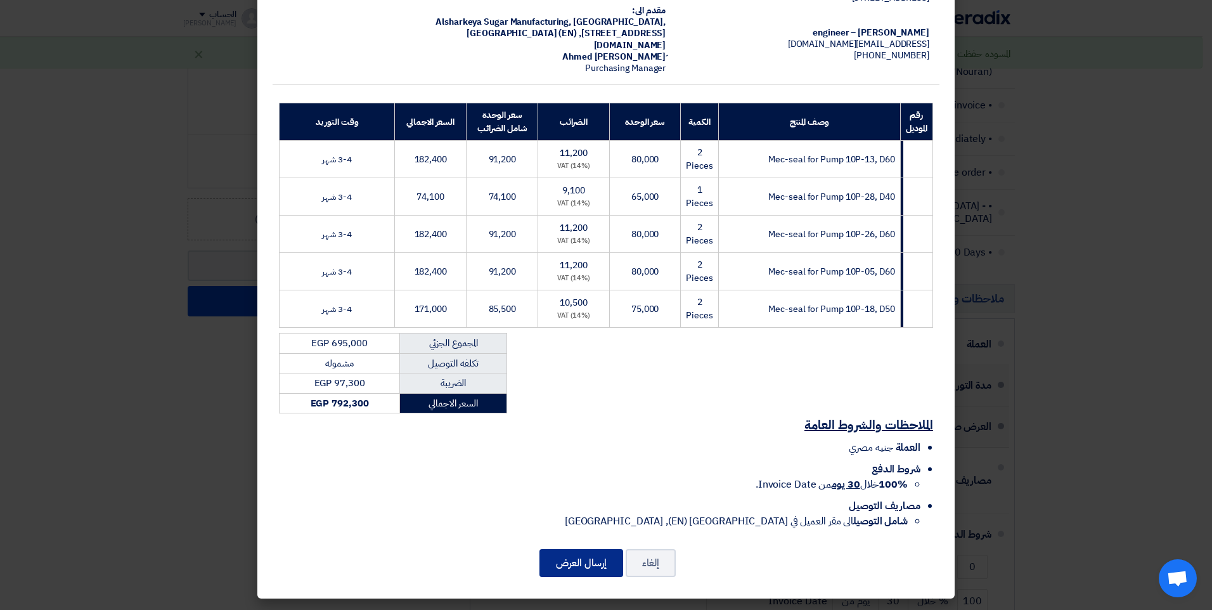
click at [586, 558] on button "إرسال العرض" at bounding box center [582, 563] width 84 height 28
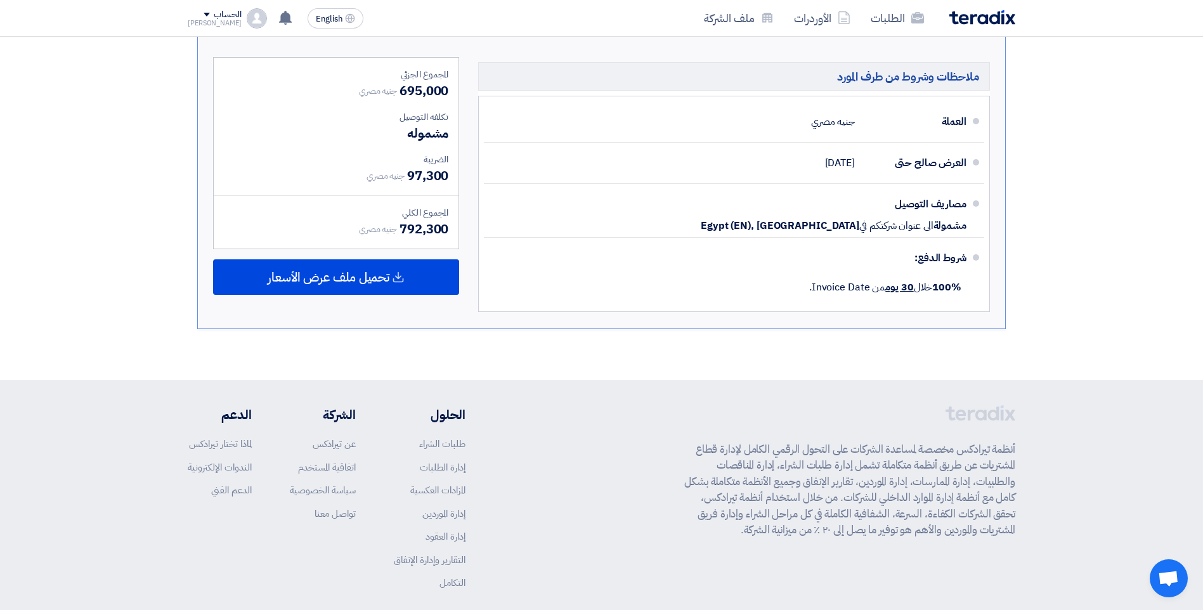
scroll to position [634, 0]
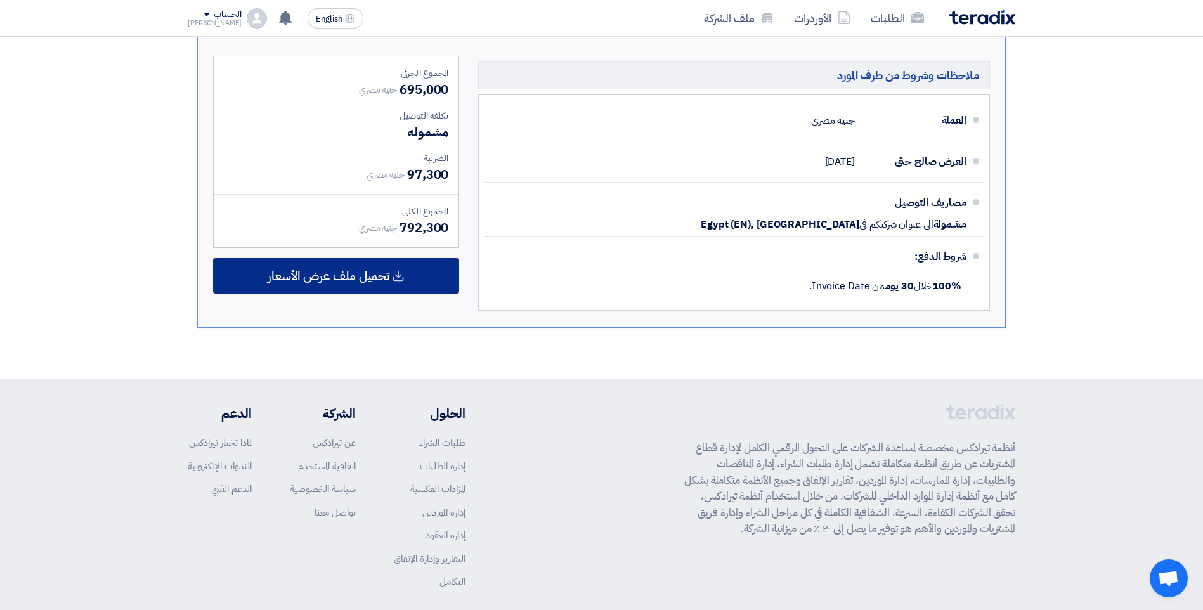
click at [347, 279] on span "تحميل ملف عرض الأسعار" at bounding box center [329, 275] width 122 height 11
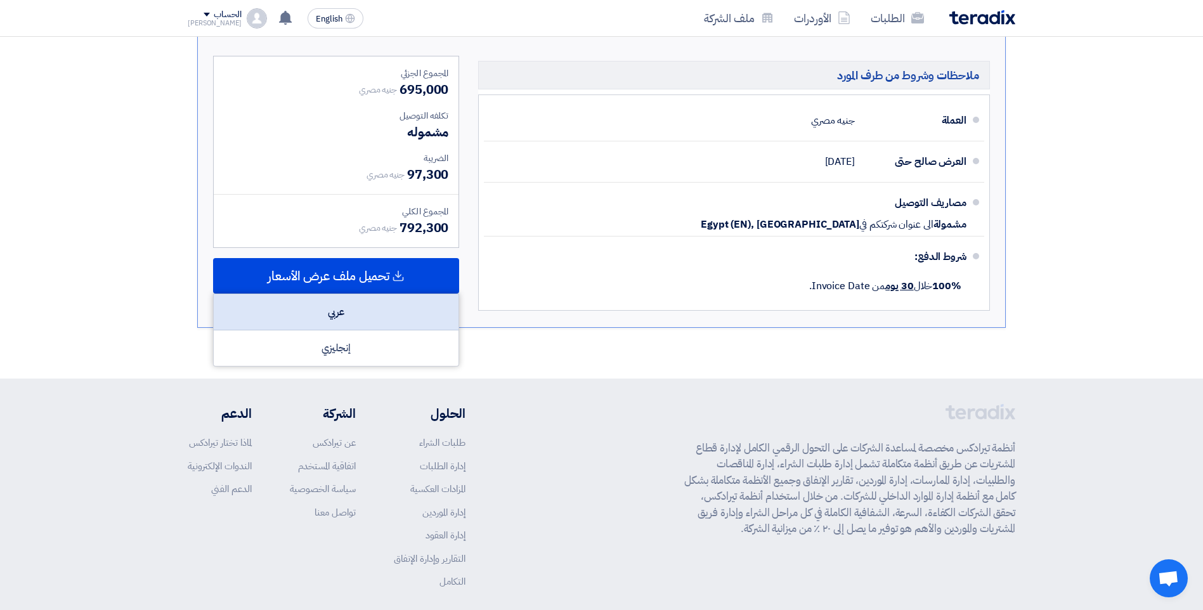
click at [339, 312] on div "عربي" at bounding box center [336, 312] width 245 height 36
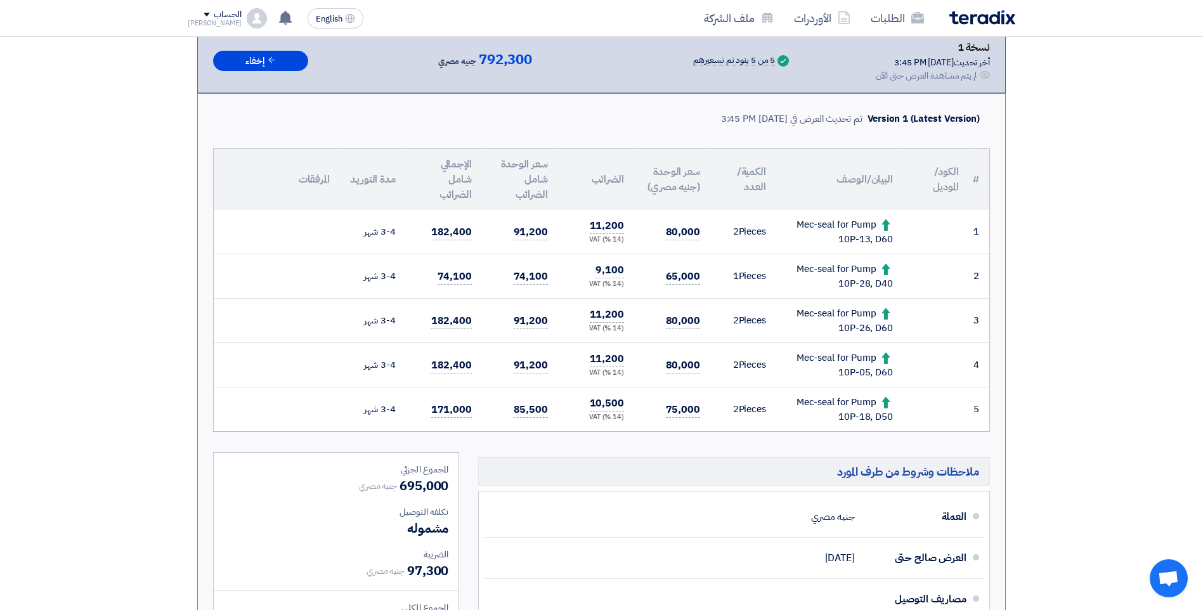
scroll to position [0, 0]
